Goal: Transaction & Acquisition: Purchase product/service

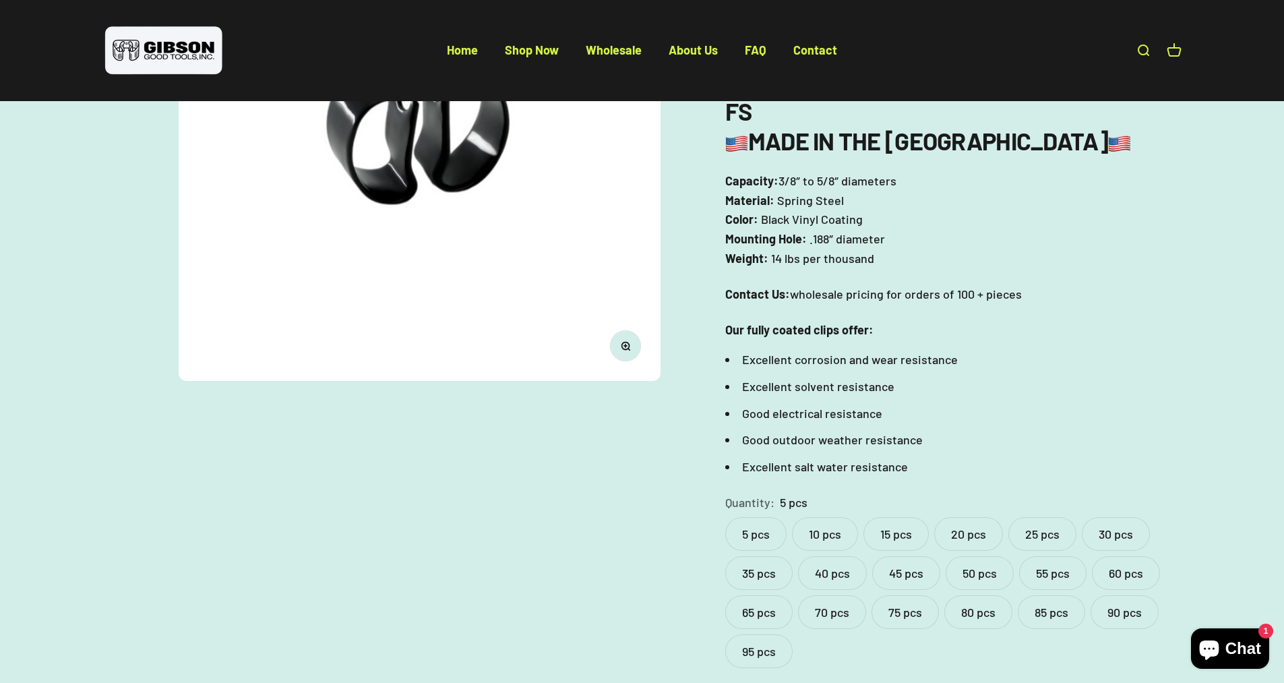
scroll to position [337, 0]
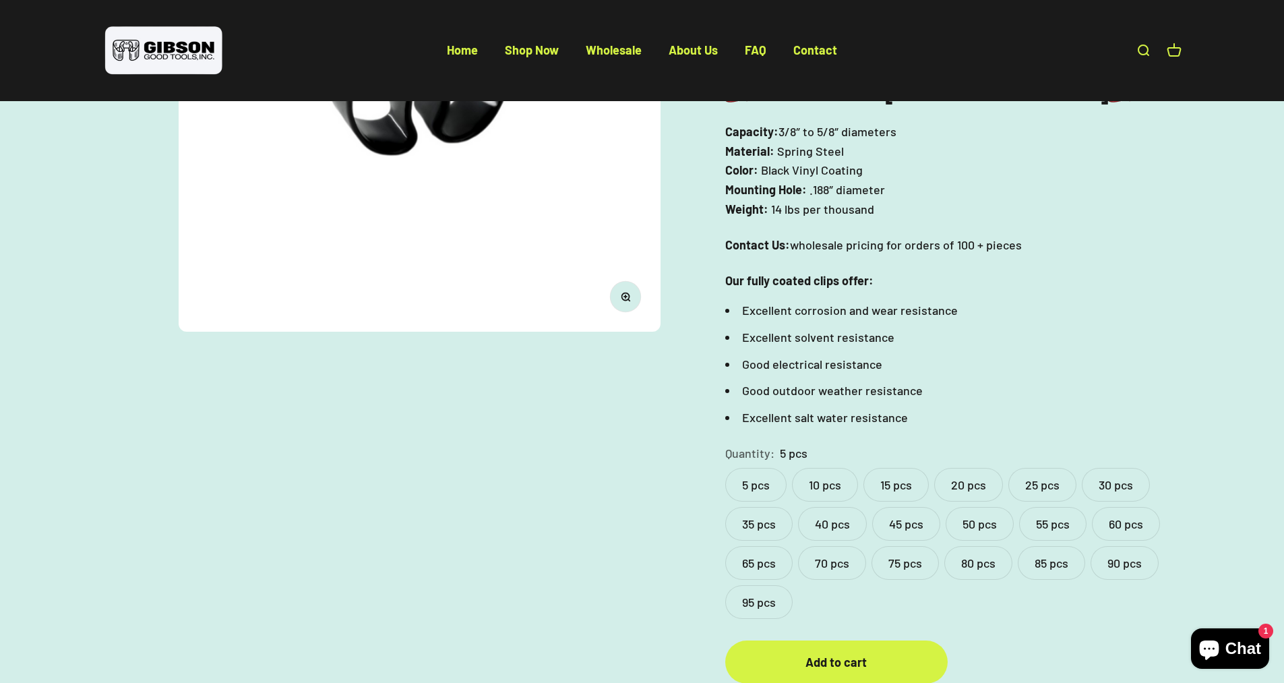
click at [813, 468] on label "10 pcs" at bounding box center [825, 485] width 66 height 34
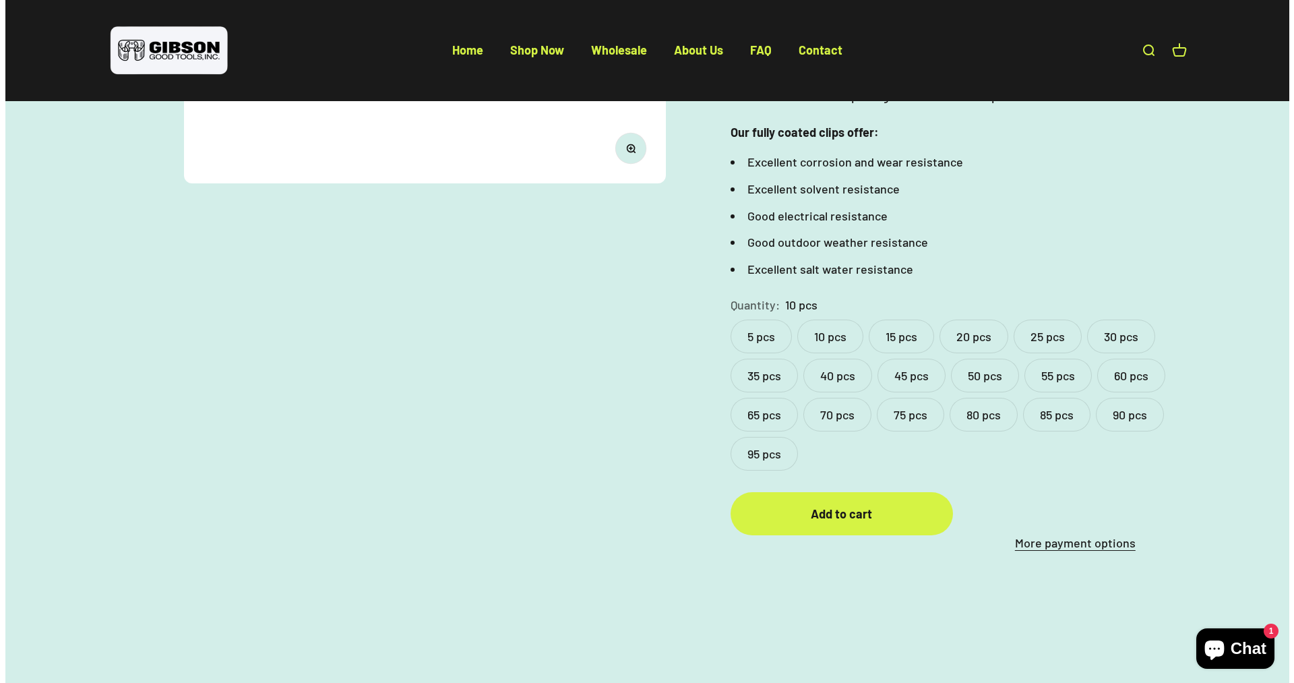
scroll to position [539, 0]
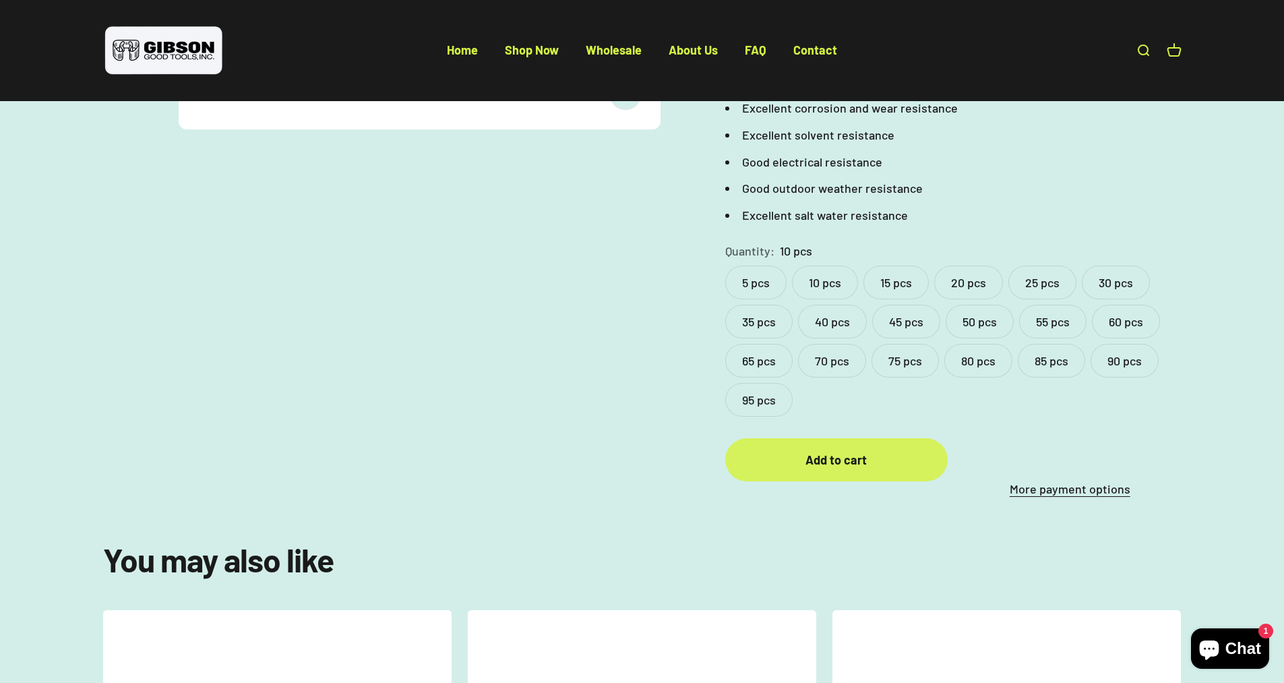
click at [865, 450] on div "Add to cart" at bounding box center [836, 460] width 168 height 20
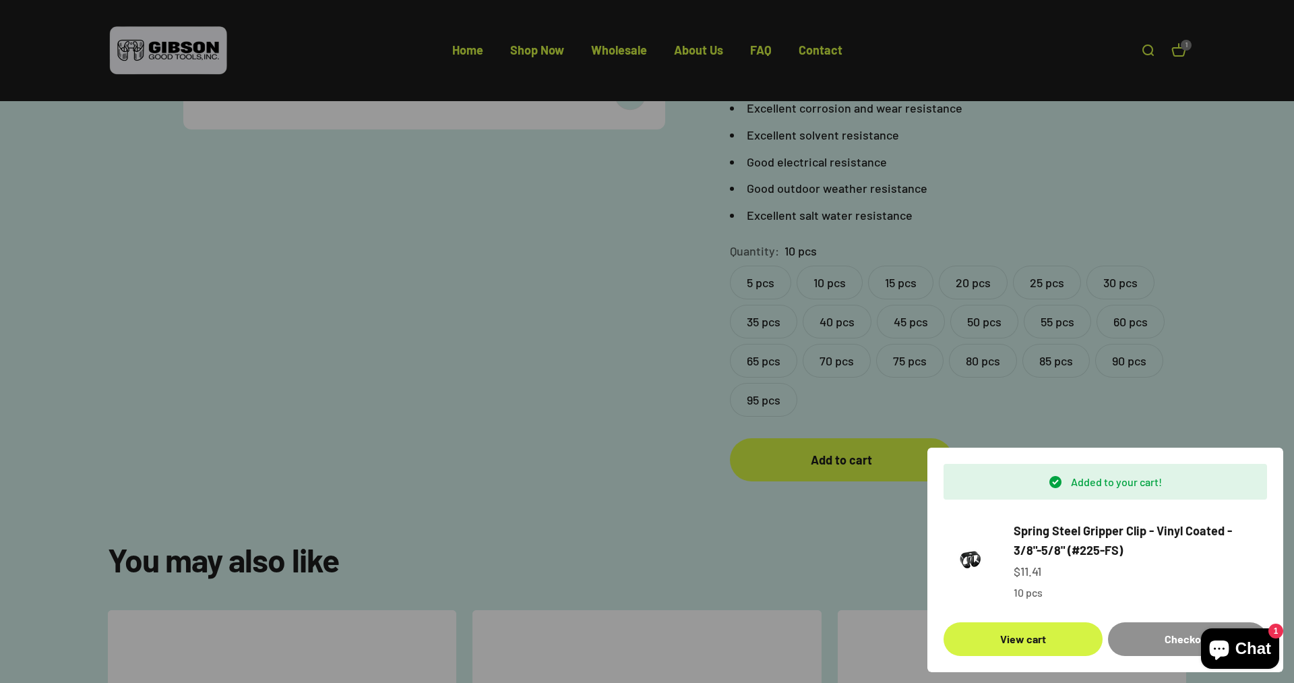
click at [1147, 642] on div "Checkout" at bounding box center [1187, 639] width 127 height 18
